Goal: Find contact information: Find contact information

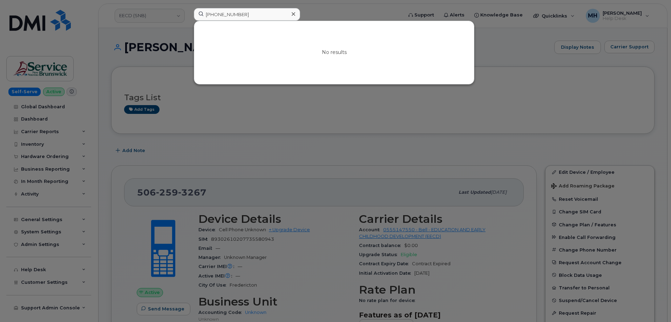
click at [381, 112] on div at bounding box center [335, 161] width 671 height 322
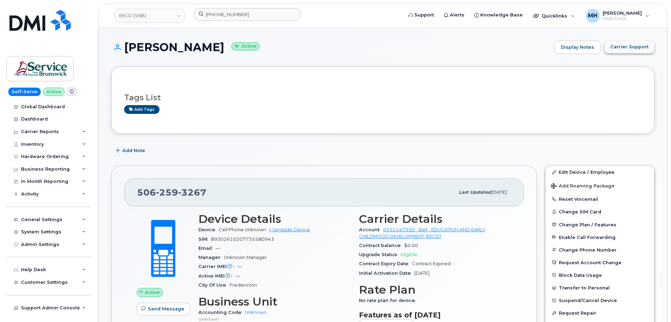
click at [630, 50] on span "Carrier Support" at bounding box center [629, 46] width 38 height 7
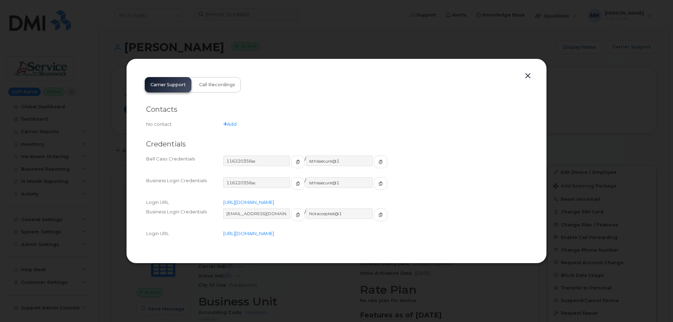
click at [531, 79] on button "button" at bounding box center [528, 76] width 11 height 10
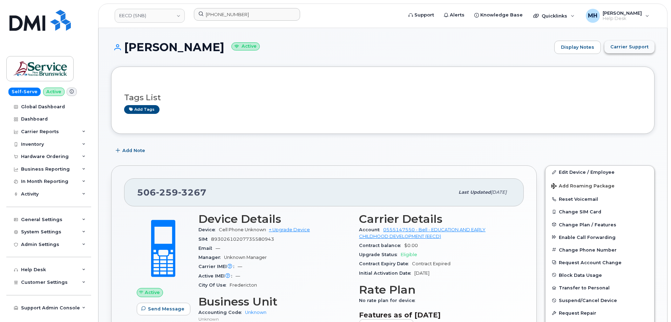
click at [631, 49] on span "Carrier Support" at bounding box center [629, 46] width 38 height 7
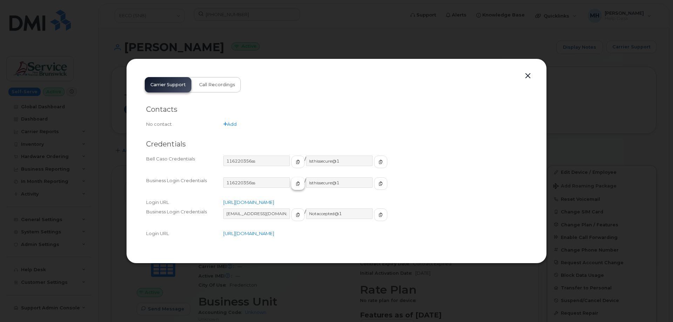
click at [295, 186] on span "button" at bounding box center [298, 184] width 6 height 6
click at [379, 185] on icon "button" at bounding box center [381, 184] width 4 height 4
click at [291, 215] on button "button" at bounding box center [297, 215] width 13 height 13
click at [378, 214] on span "button" at bounding box center [381, 215] width 6 height 6
click at [274, 235] on link "[URL][DOMAIN_NAME]" at bounding box center [248, 234] width 51 height 6
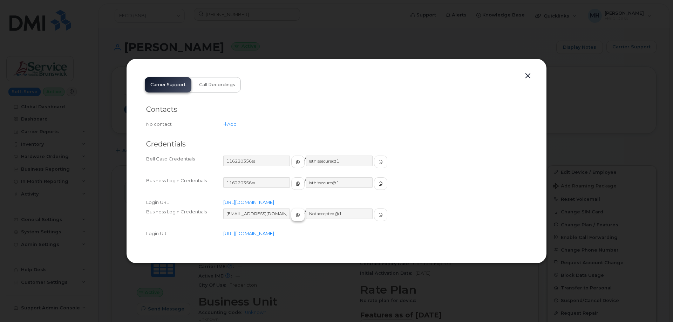
click at [295, 213] on span "button" at bounding box center [298, 215] width 6 height 6
click at [374, 217] on button "button" at bounding box center [380, 215] width 13 height 13
click at [531, 76] on button "button" at bounding box center [528, 76] width 11 height 10
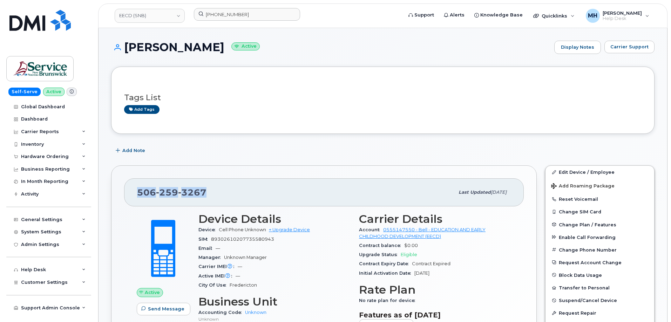
drag, startPoint x: 218, startPoint y: 190, endPoint x: 139, endPoint y: 190, distance: 78.9
click at [139, 190] on div "[PHONE_NUMBER]" at bounding box center [295, 192] width 317 height 15
copy span "[PHONE_NUMBER]"
click at [154, 15] on link "EECD (SNB)" at bounding box center [150, 16] width 70 height 14
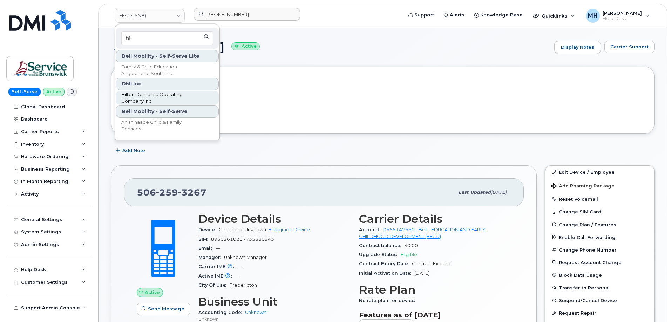
type input "hil"
click at [140, 96] on span "Hilton Domestic Operating Company Inc" at bounding box center [161, 98] width 81 height 14
